Goal: Navigation & Orientation: Find specific page/section

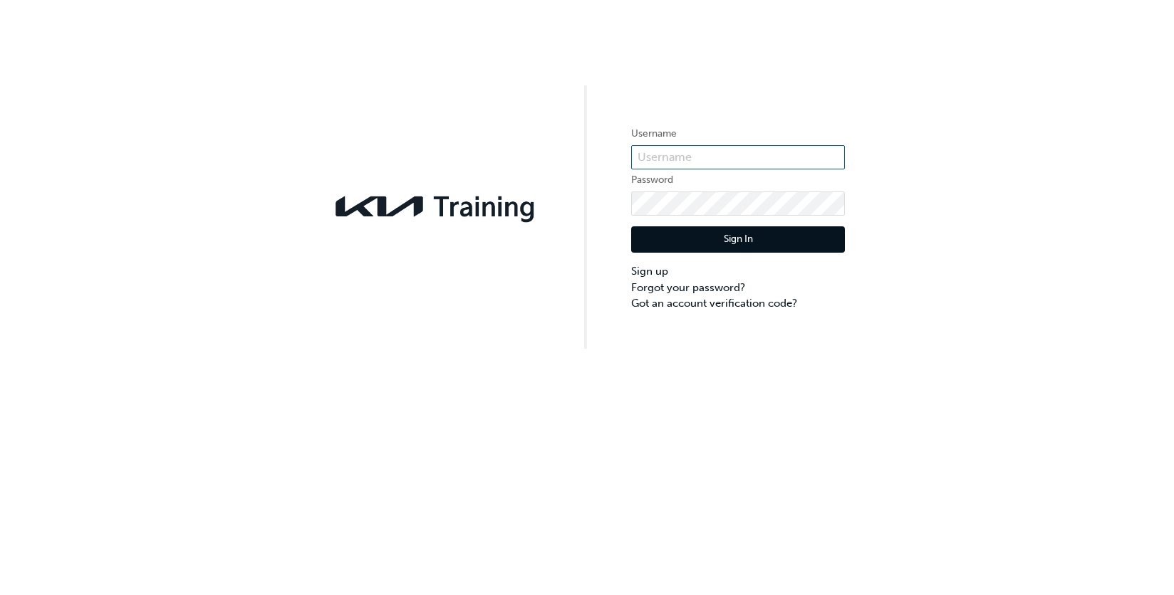
type input "KAU85086A4"
click at [737, 237] on button "Sign In" at bounding box center [738, 239] width 214 height 27
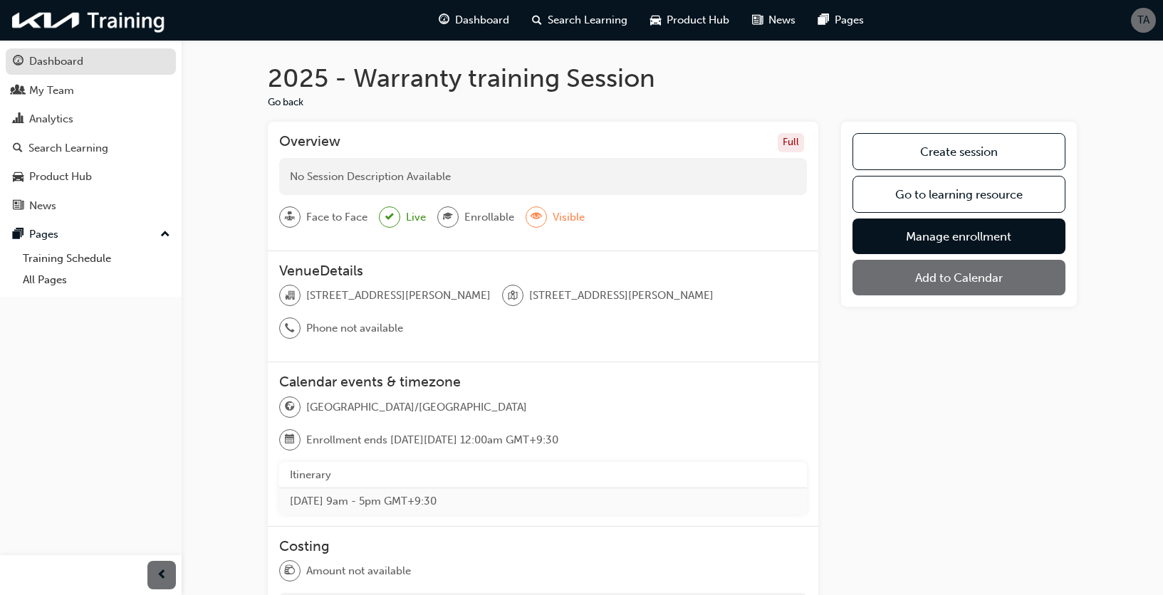
click at [67, 60] on div "Dashboard" at bounding box center [56, 61] width 54 height 16
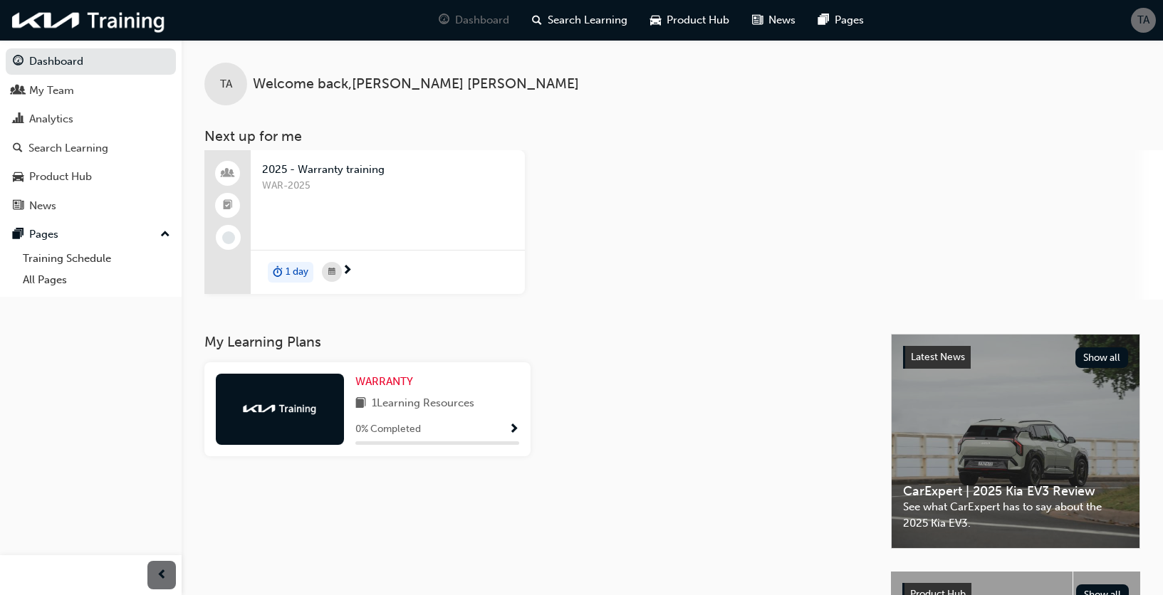
click at [514, 428] on span "Show Progress" at bounding box center [513, 430] width 11 height 13
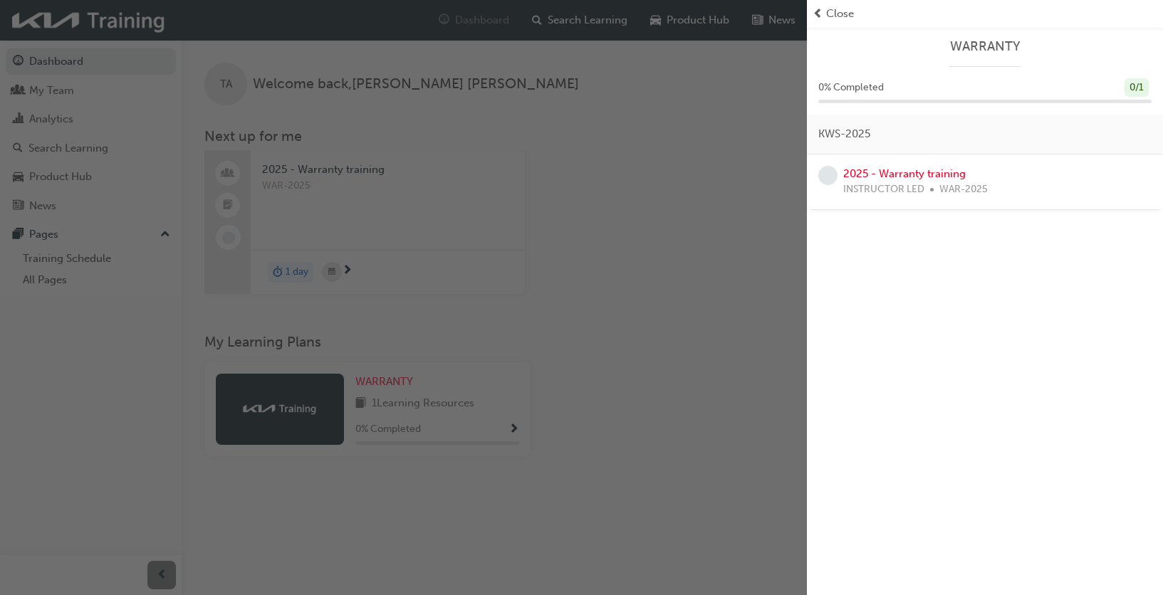
click at [65, 116] on div "button" at bounding box center [403, 297] width 807 height 595
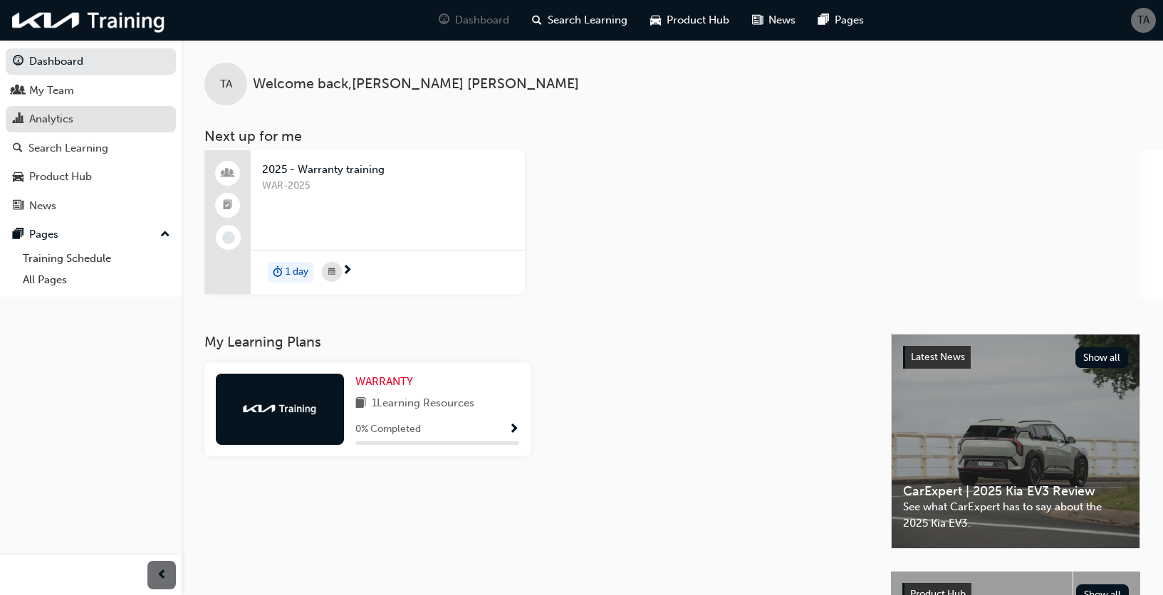
click at [65, 116] on div "Analytics" at bounding box center [51, 119] width 44 height 16
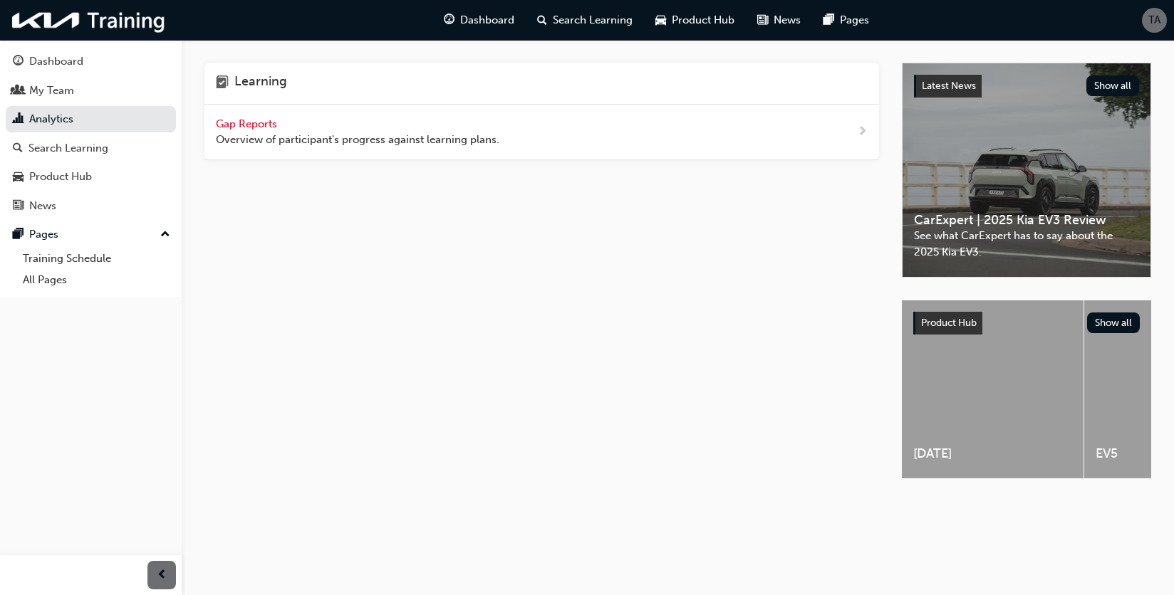
click at [863, 129] on span "next-icon" at bounding box center [862, 132] width 11 height 18
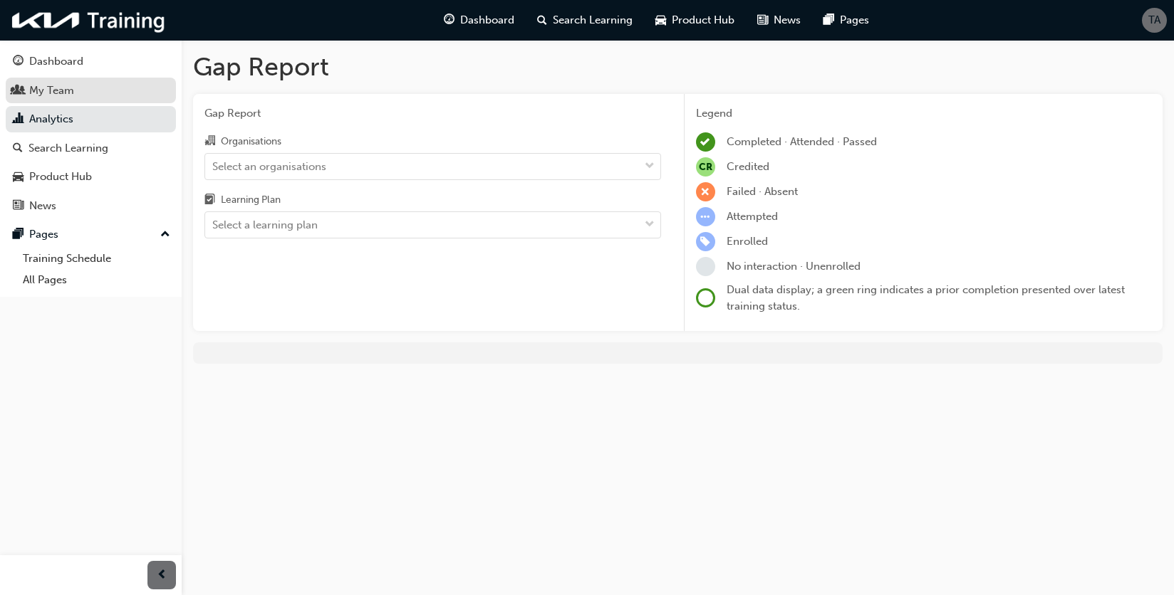
click at [57, 92] on div "My Team" at bounding box center [51, 91] width 45 height 16
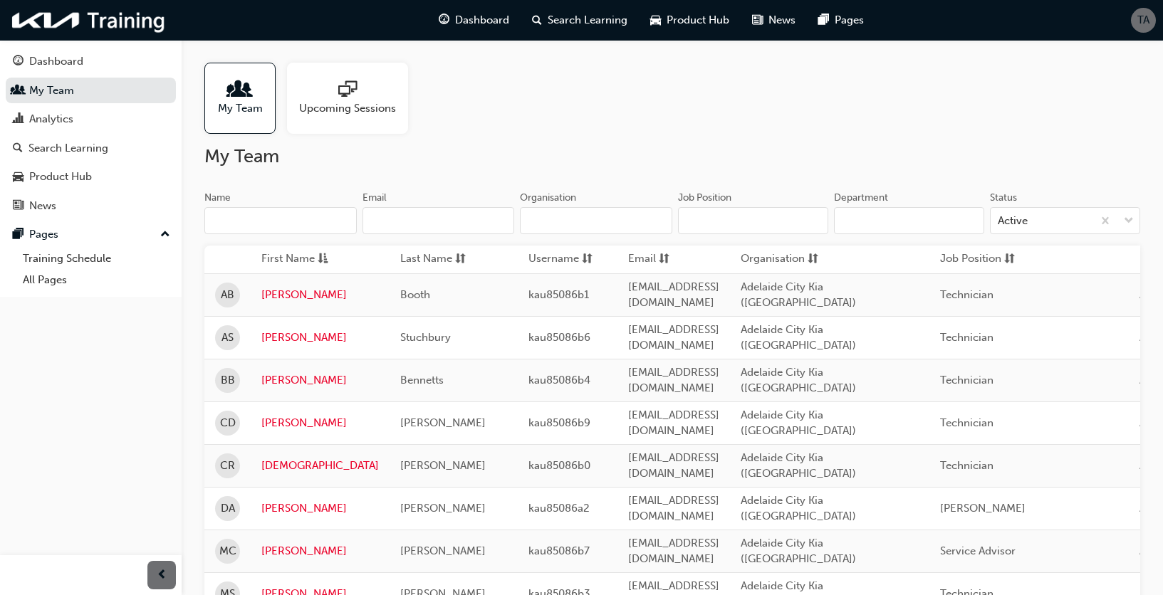
click at [347, 90] on span "sessionType_ONLINE_URL-icon" at bounding box center [347, 90] width 19 height 20
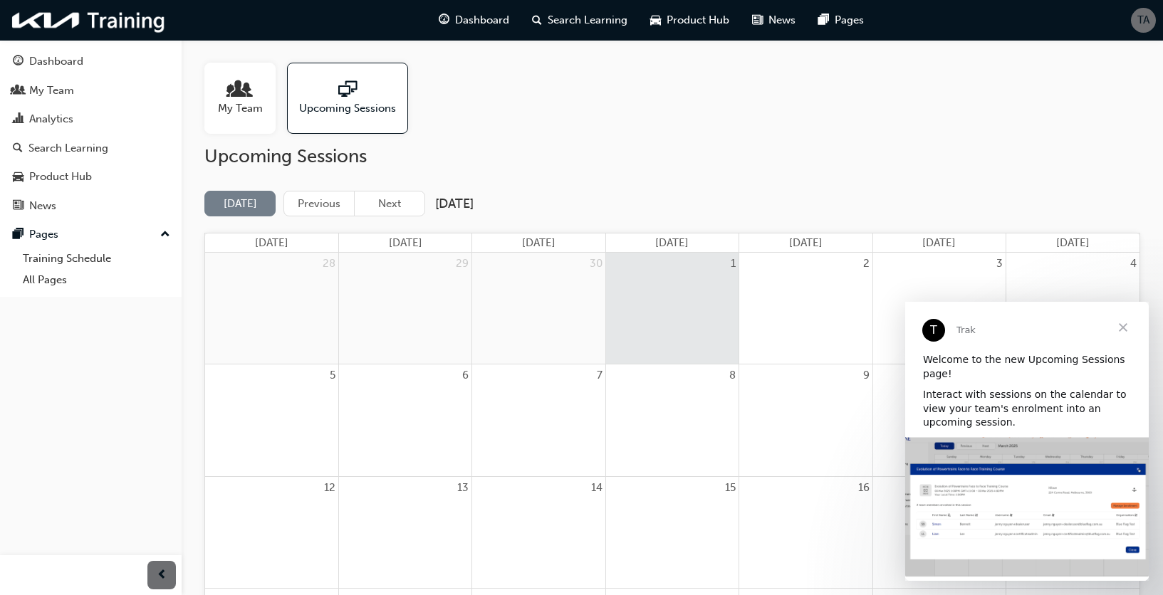
click at [1122, 327] on span "Close" at bounding box center [1122, 327] width 51 height 51
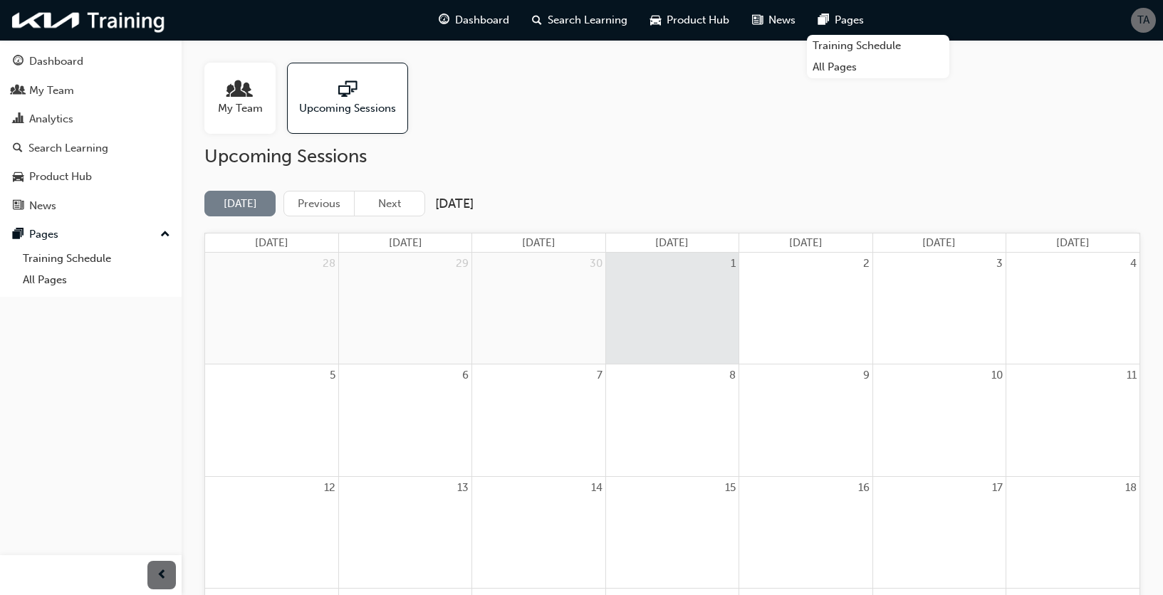
click at [1144, 16] on span "TA" at bounding box center [1143, 20] width 12 height 16
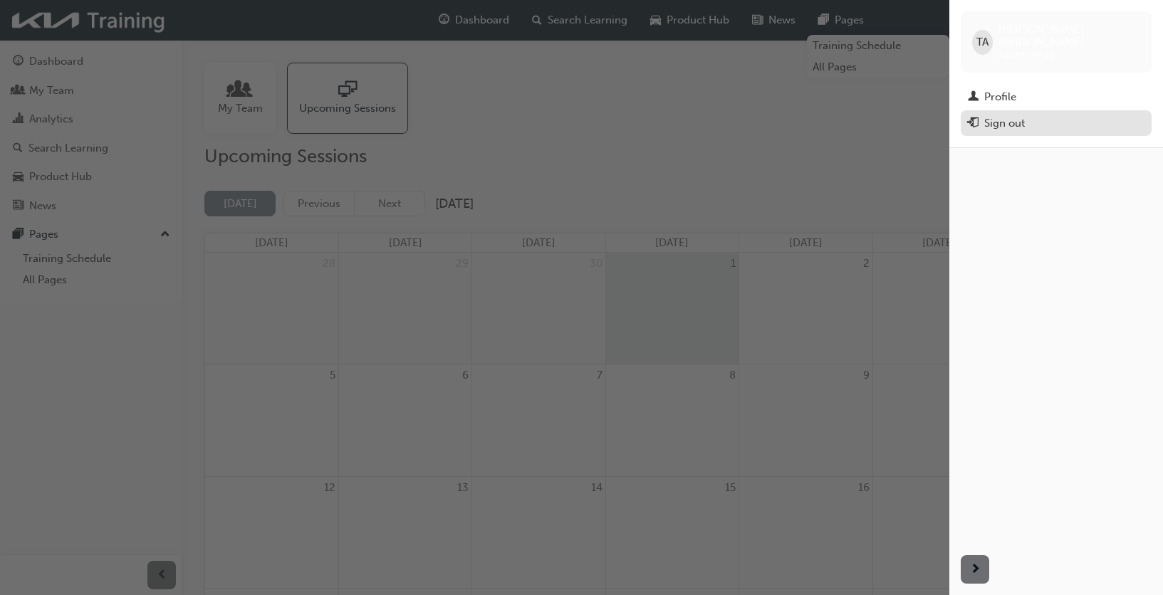
click at [1009, 115] on div "Sign out" at bounding box center [1004, 123] width 41 height 16
